Goal: Find specific page/section: Find specific page/section

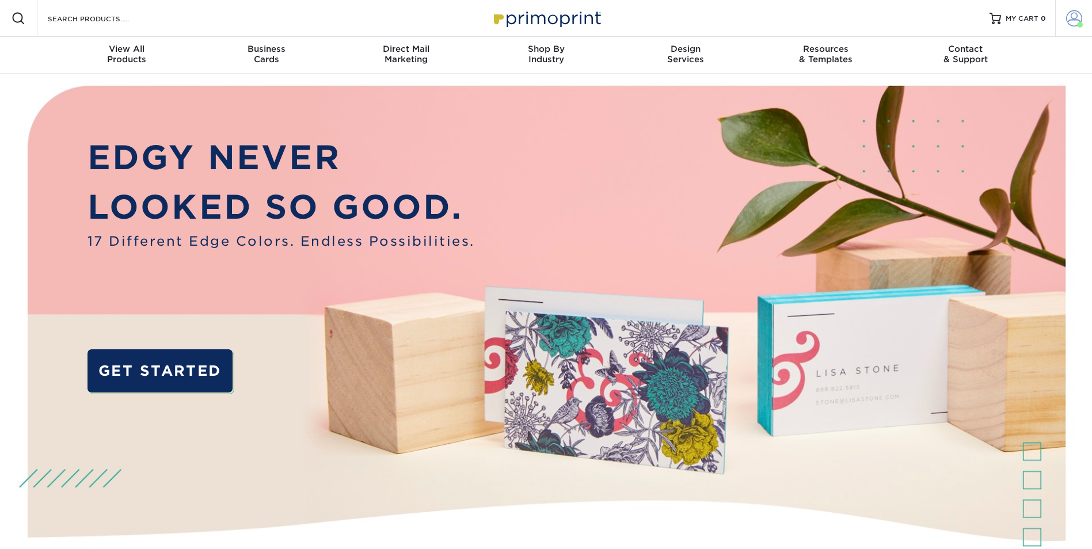
click at [1078, 11] on span at bounding box center [1074, 18] width 16 height 16
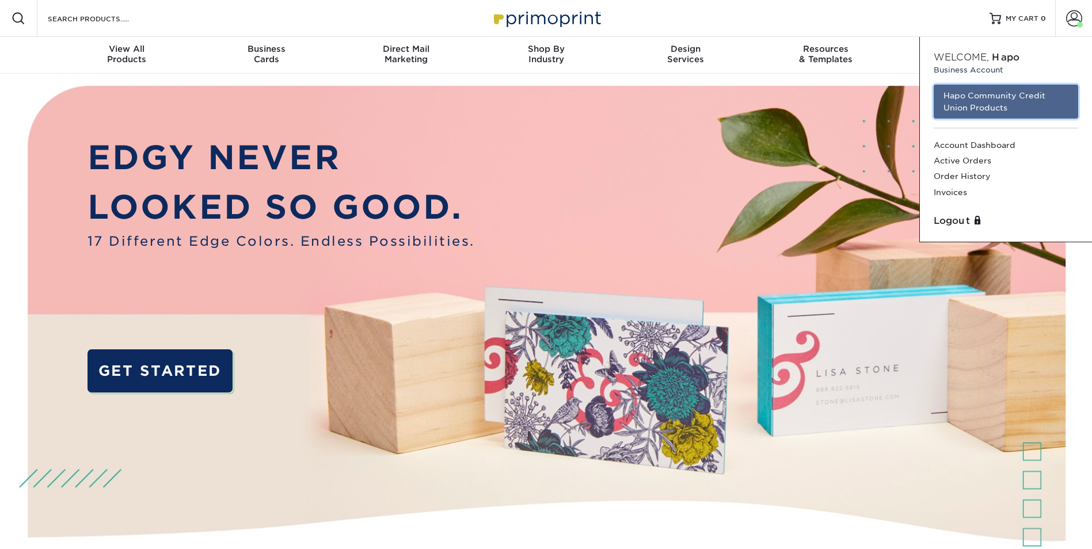
click at [975, 107] on link "Hapo Community Credit Union Products" at bounding box center [1006, 102] width 145 height 34
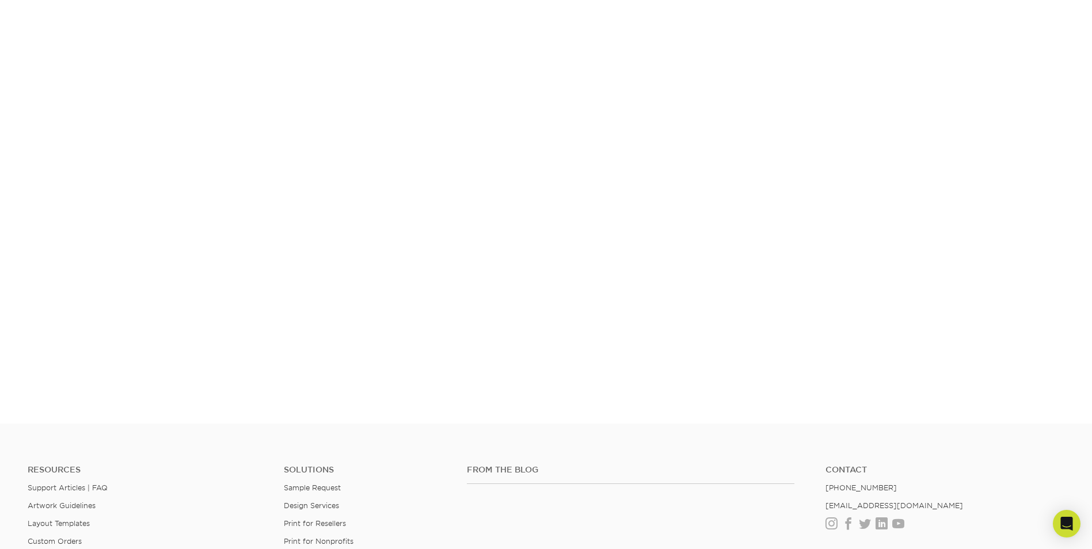
scroll to position [949, 0]
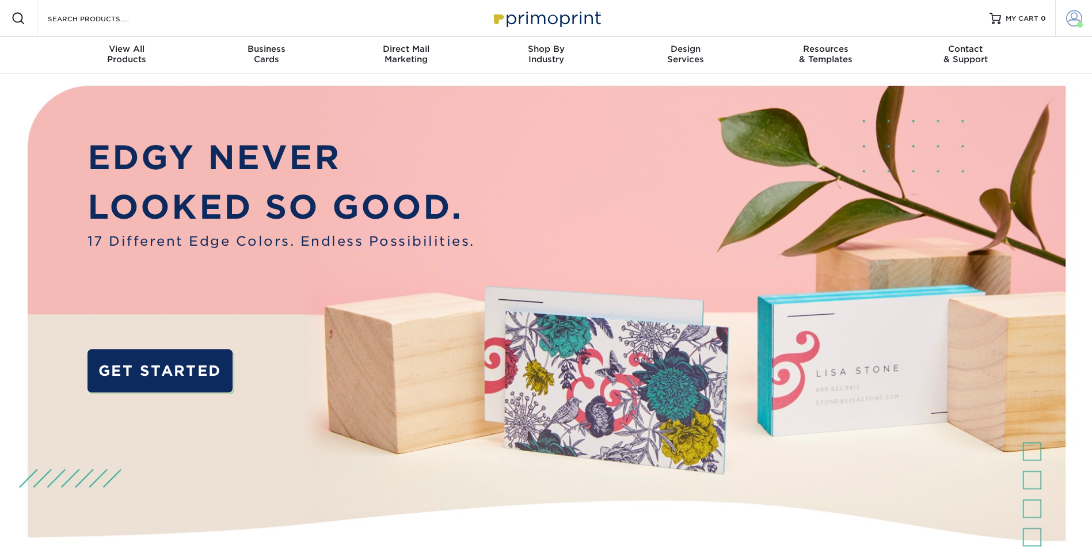
click at [1070, 17] on span at bounding box center [1074, 18] width 16 height 16
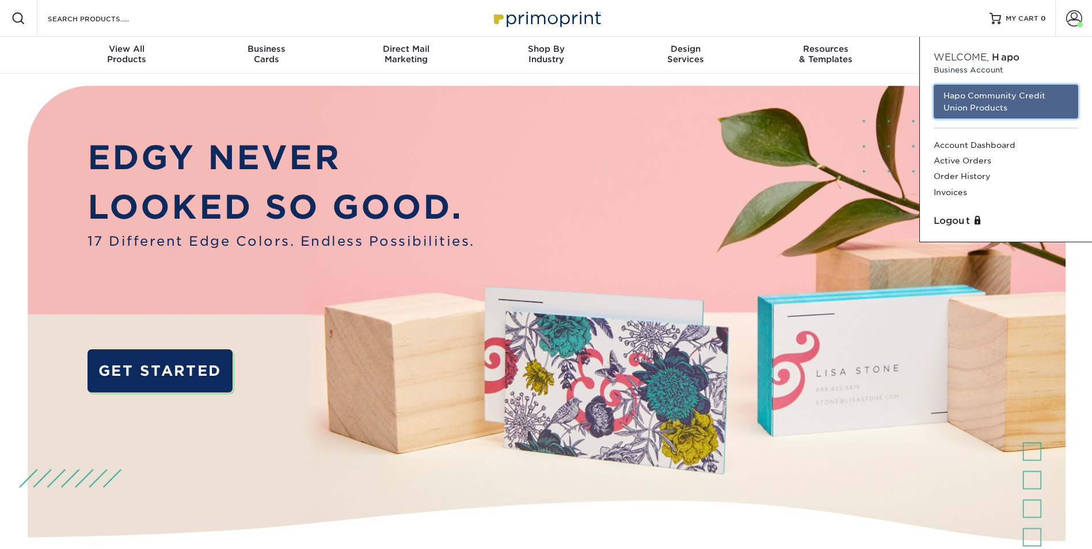
click at [963, 101] on link "Hapo Community Credit Union Products" at bounding box center [1006, 102] width 145 height 34
